Goal: Check status: Check status

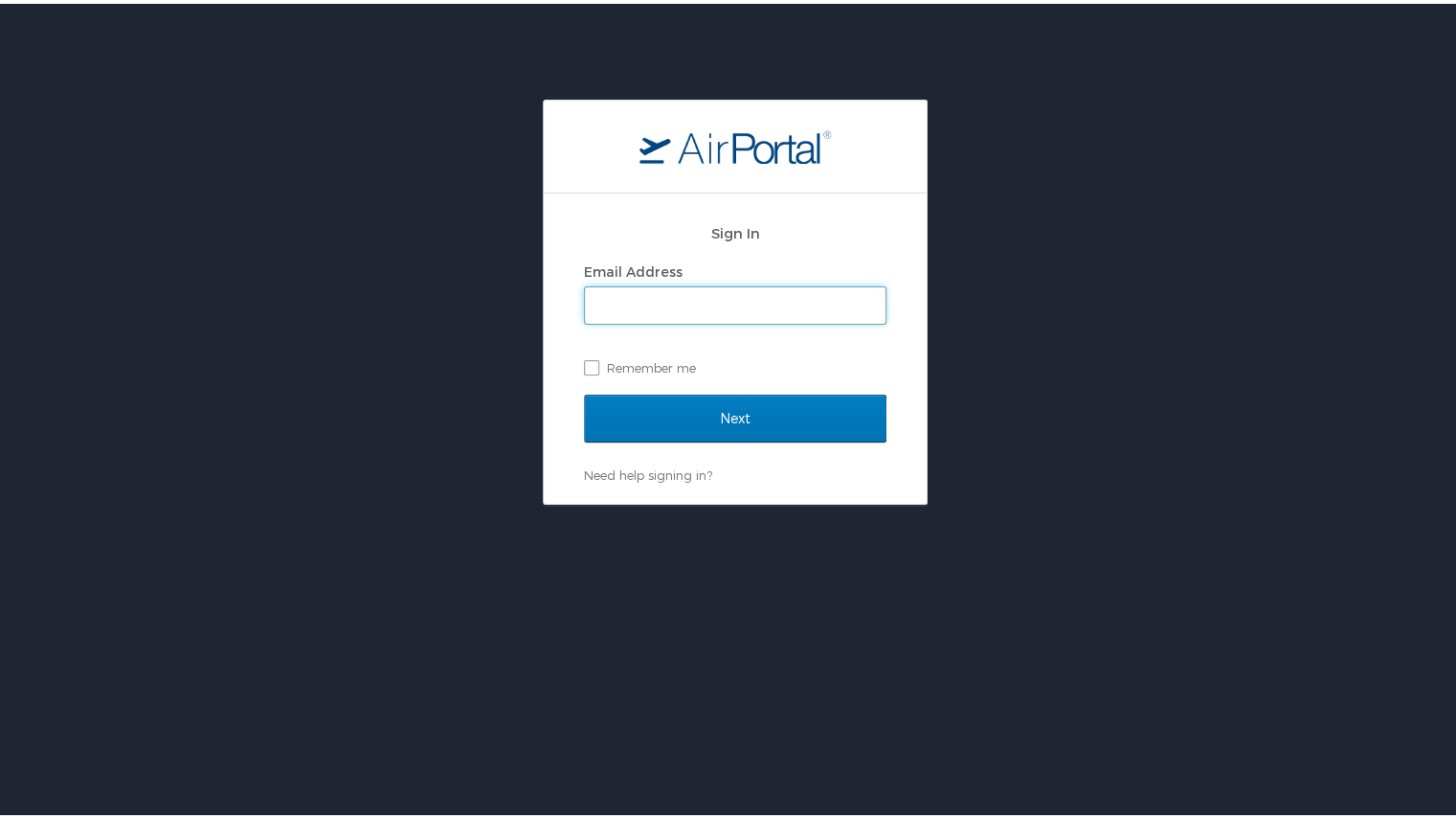
type input "kristina.house@oneforefront.com"
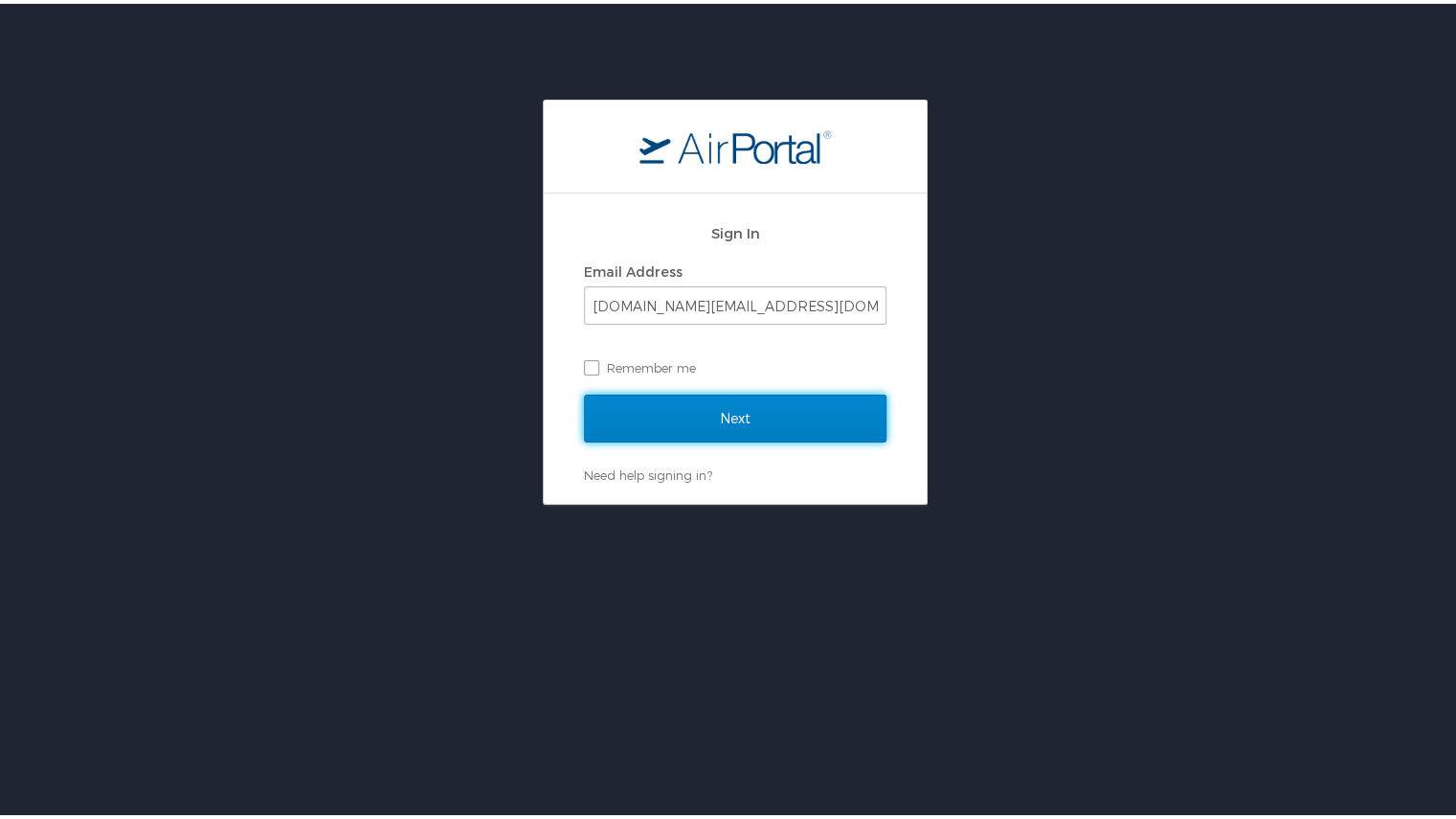
click at [729, 421] on input "Next" at bounding box center [735, 414] width 303 height 47
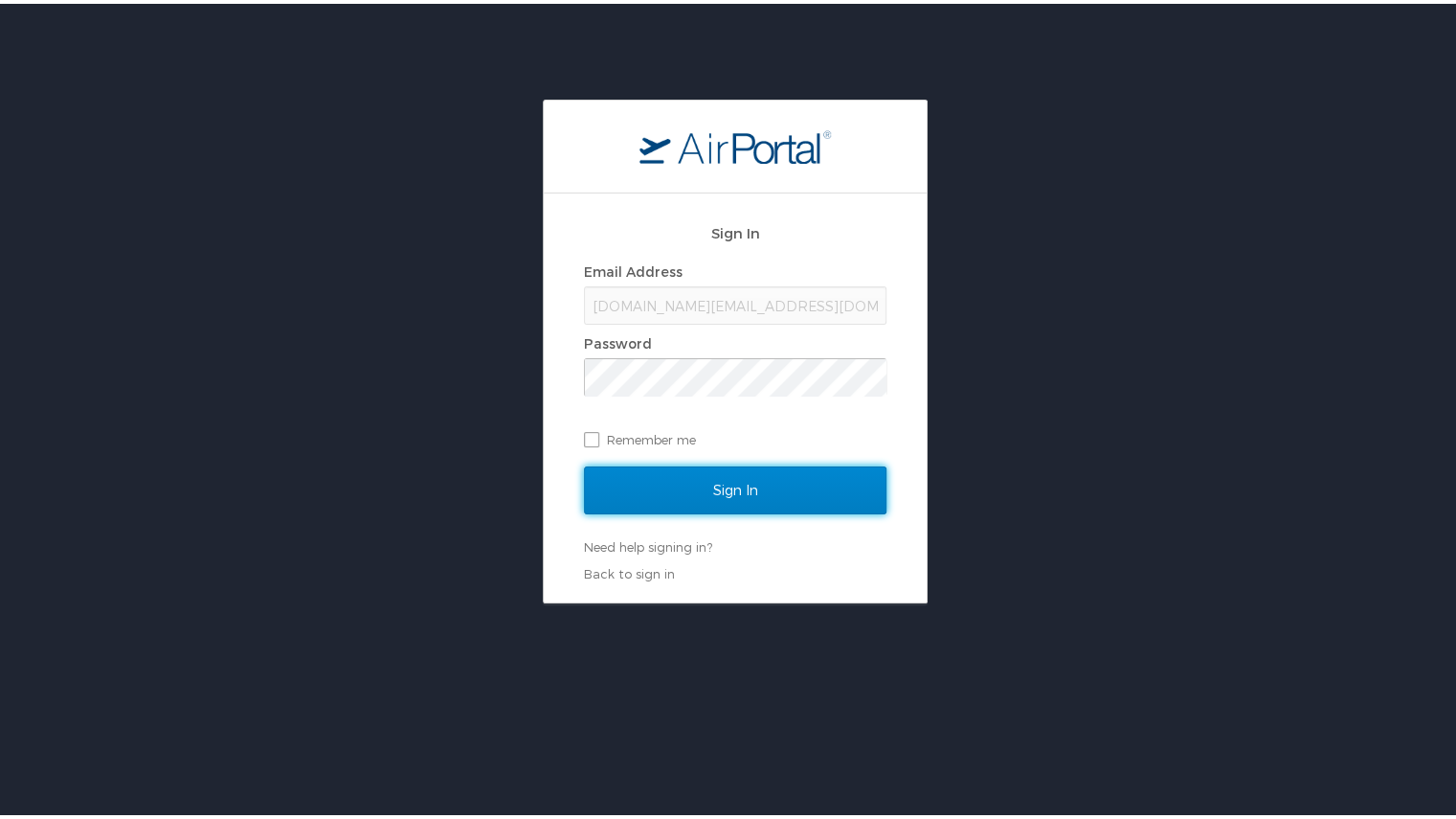
click at [702, 476] on input "Sign In" at bounding box center [735, 487] width 303 height 47
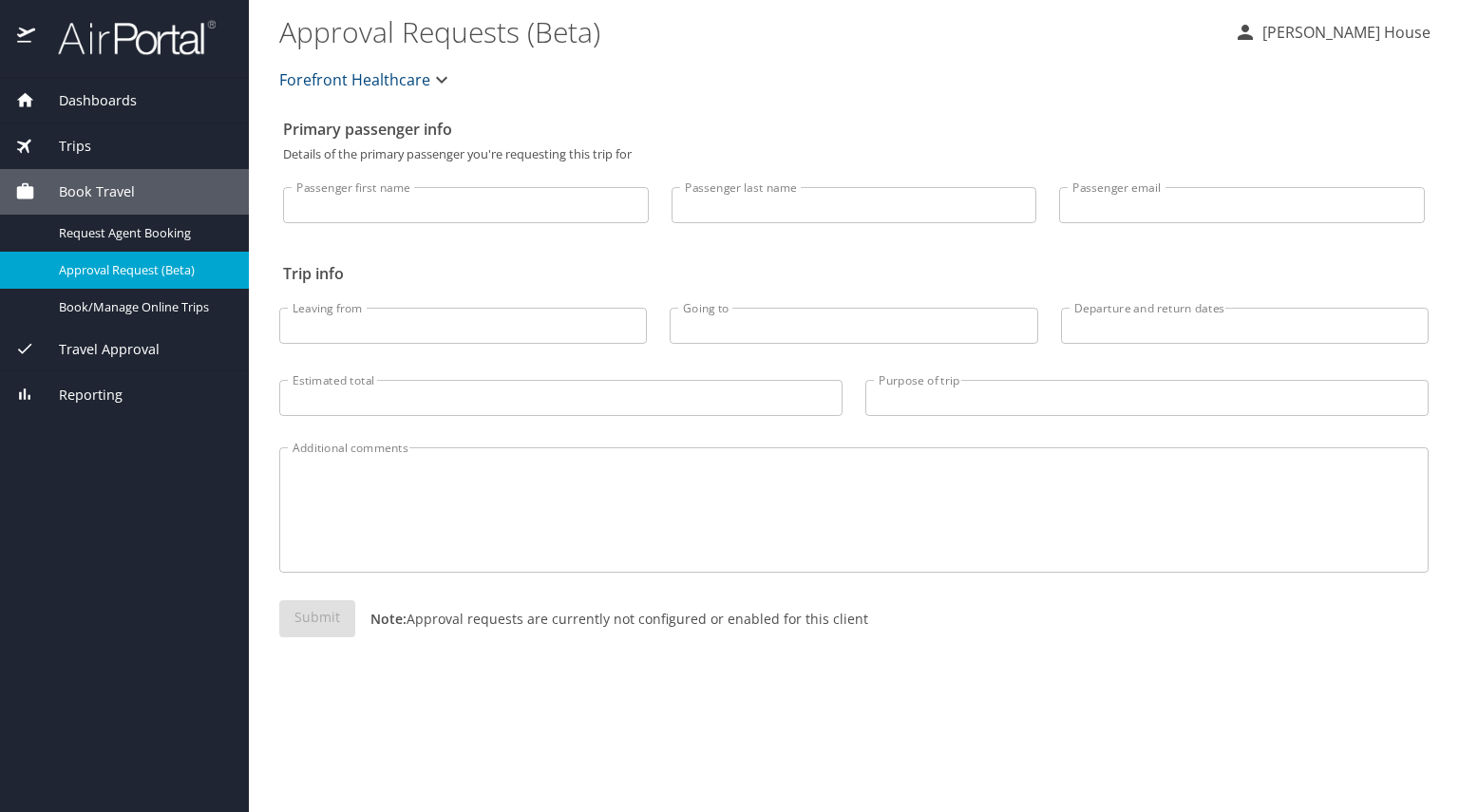
click at [98, 144] on div "Trips" at bounding box center [124, 145] width 219 height 21
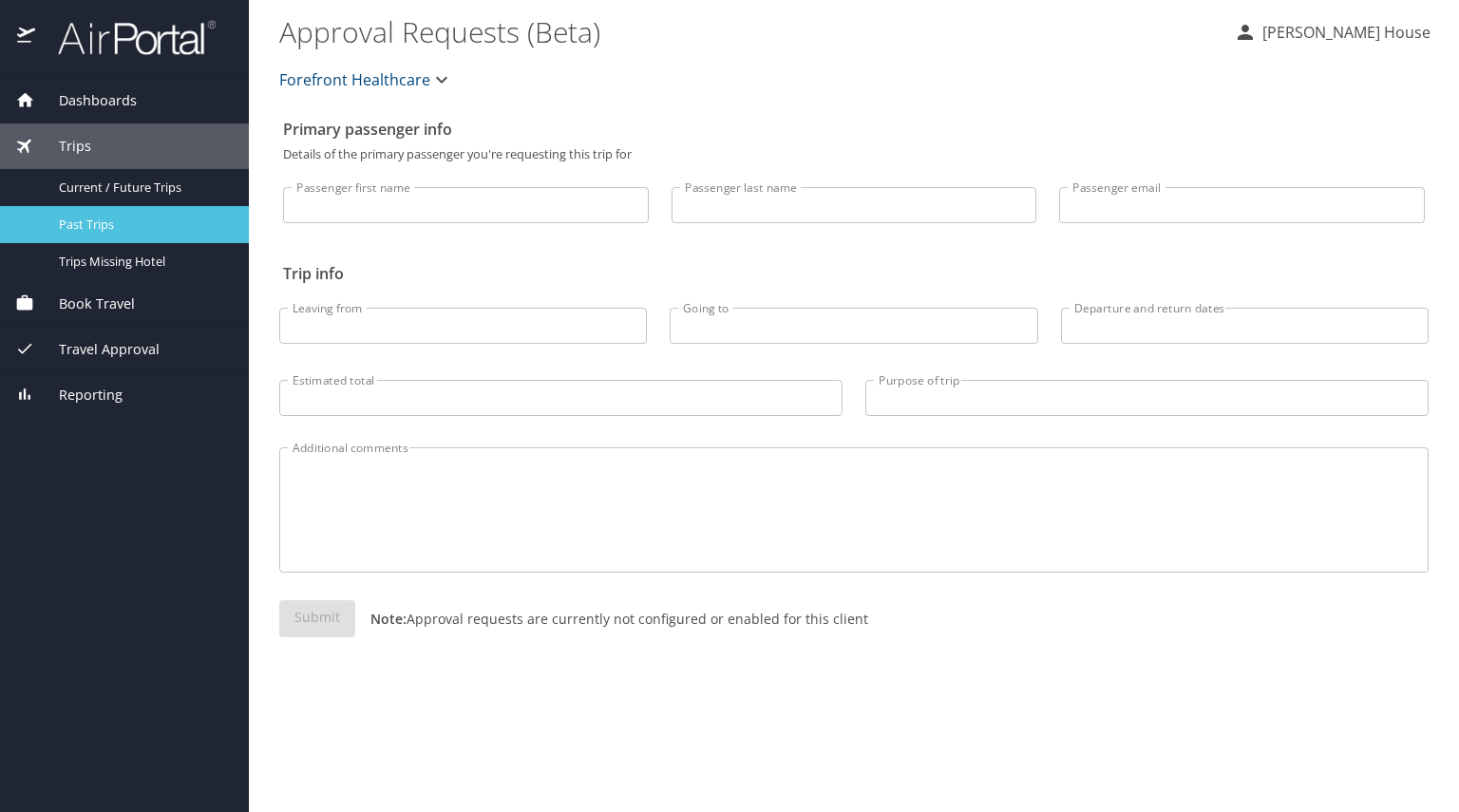
click at [108, 229] on span "Past Trips" at bounding box center [142, 225] width 167 height 18
